Goal: Task Accomplishment & Management: Manage account settings

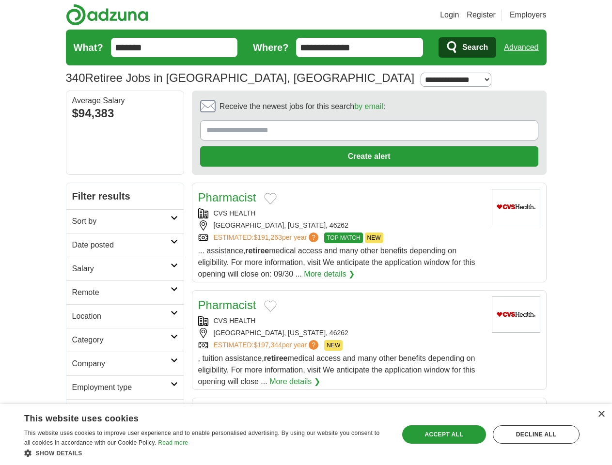
click at [459, 15] on link "Login" at bounding box center [449, 15] width 19 height 12
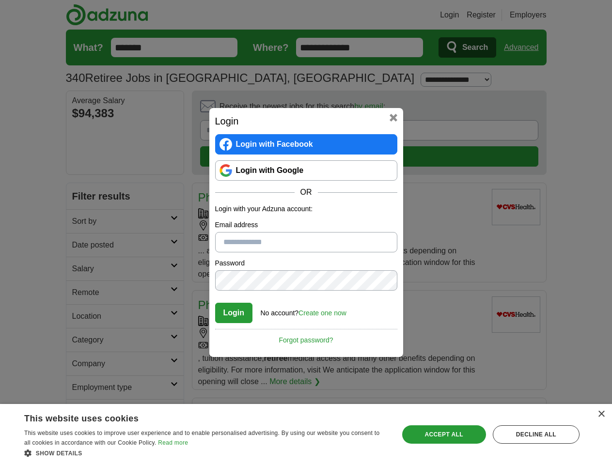
click at [539, 15] on div "Login Login with Facebook Login with Google OR Login with your Adzuna account: …" at bounding box center [306, 232] width 612 height 465
click at [525, 47] on div "Login Login with Facebook Login with Google OR Login with your Adzuna account: …" at bounding box center [306, 232] width 612 height 465
click at [342, 109] on div "Login Login with Facebook Login with Google OR Login with your Adzuna account: …" at bounding box center [306, 232] width 194 height 249
click at [566, 109] on div "Login Login with Facebook Login with Google OR Login with your Adzuna account: …" at bounding box center [306, 232] width 612 height 465
click at [81, 174] on div "Login Login with Facebook Login with Google OR Login with your Adzuna account: …" at bounding box center [306, 232] width 612 height 465
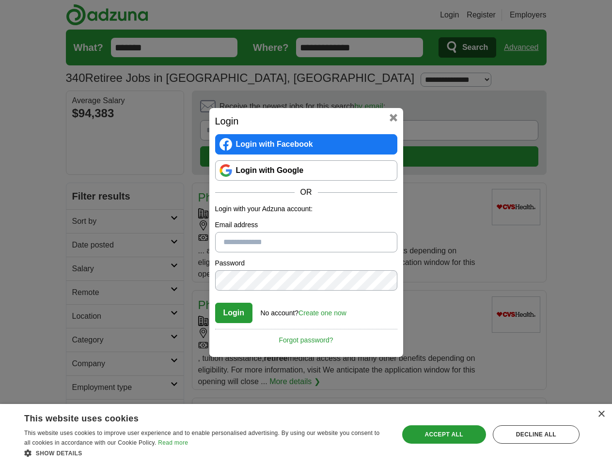
click at [81, 198] on div "Login Login with Facebook Login with Google OR Login with your Adzuna account: …" at bounding box center [306, 232] width 612 height 465
click at [81, 222] on div "Login Login with Facebook Login with Google OR Login with your Adzuna account: …" at bounding box center [306, 232] width 612 height 465
click at [81, 246] on div "Login Login with Facebook Login with Google OR Login with your Adzuna account: …" at bounding box center [306, 232] width 612 height 465
click at [81, 269] on div "Login Login with Facebook Login with Google OR Login with your Adzuna account: …" at bounding box center [306, 232] width 612 height 465
